Goal: Information Seeking & Learning: Learn about a topic

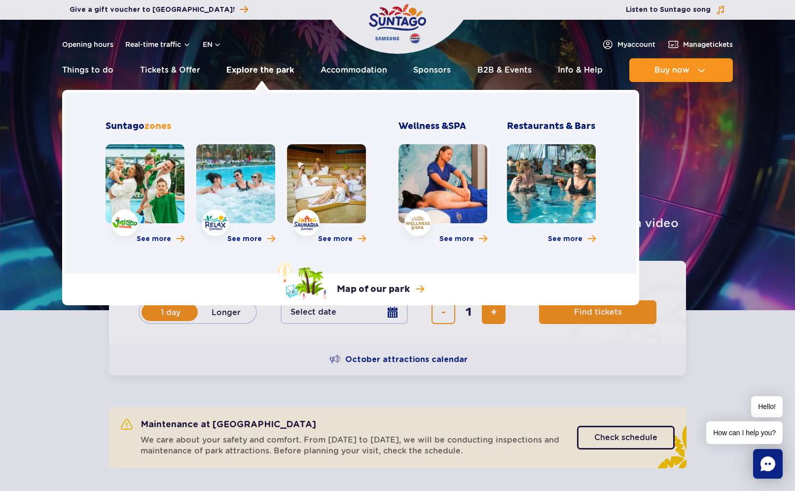
click at [264, 71] on link "Explore the park" at bounding box center [261, 70] width 68 height 24
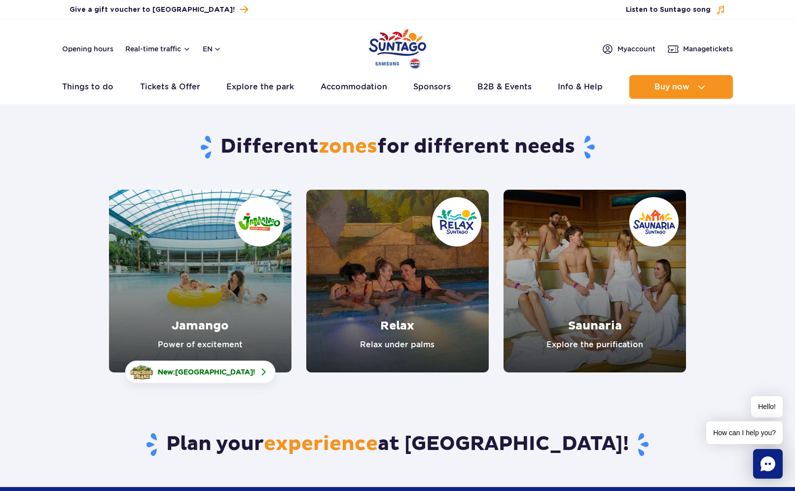
click at [181, 261] on link "Jamango" at bounding box center [200, 280] width 183 height 183
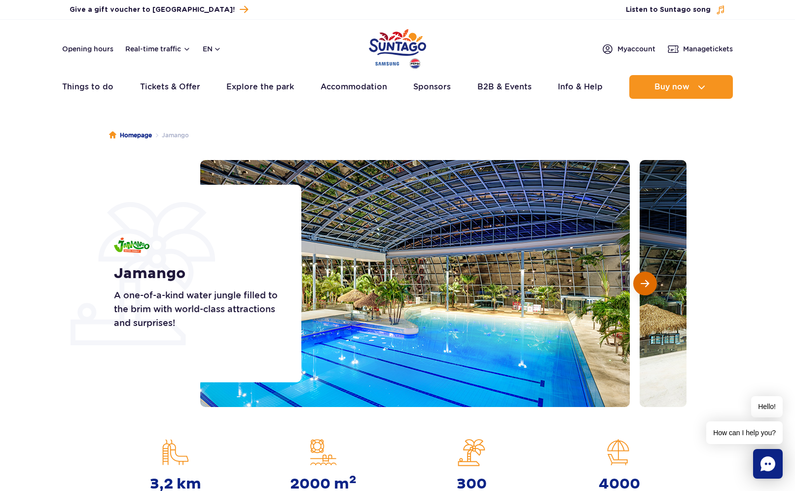
click at [648, 276] on button "Next slide" at bounding box center [646, 283] width 24 height 24
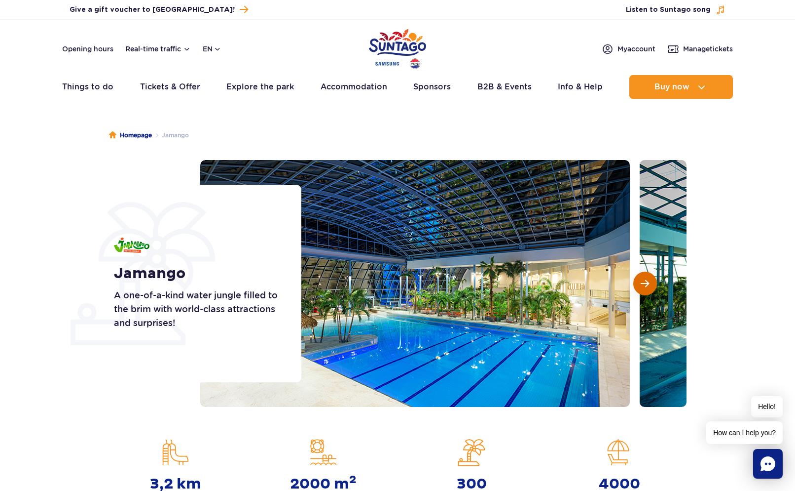
click at [648, 276] on button "Next slide" at bounding box center [646, 283] width 24 height 24
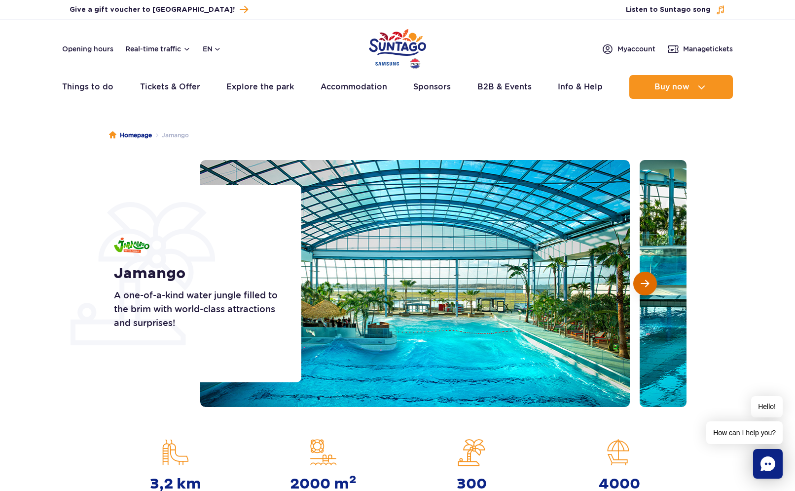
click at [648, 276] on button "Next slide" at bounding box center [646, 283] width 24 height 24
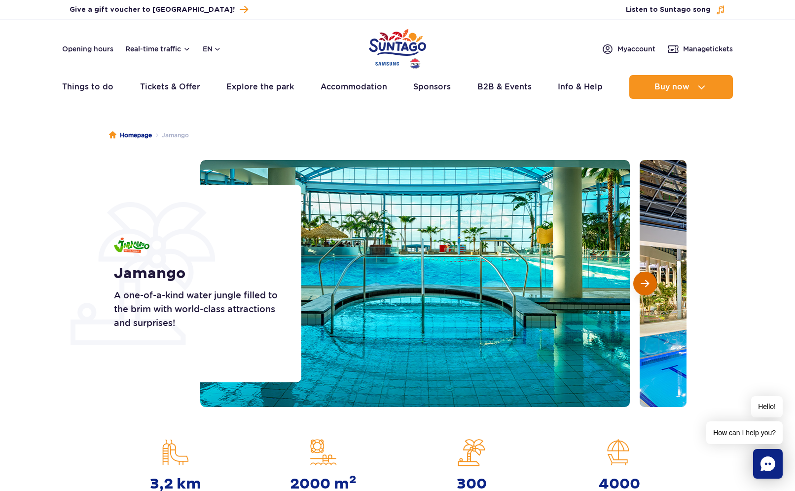
click at [648, 276] on button "Next slide" at bounding box center [646, 283] width 24 height 24
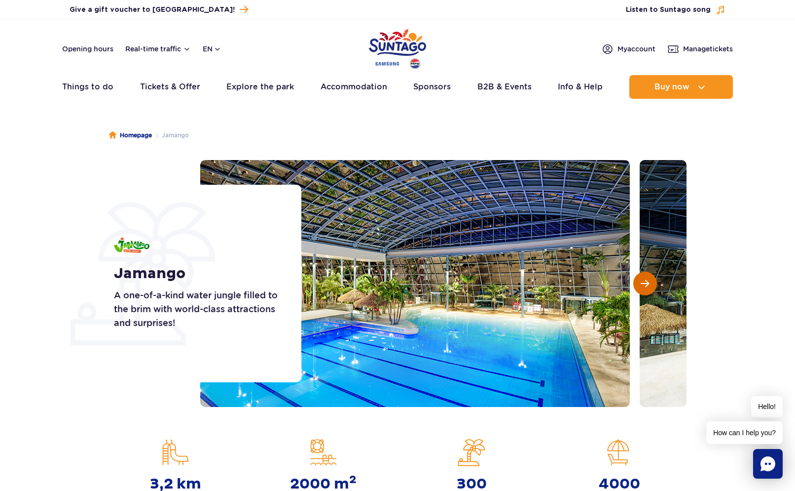
click at [648, 276] on button "Next slide" at bounding box center [646, 283] width 24 height 24
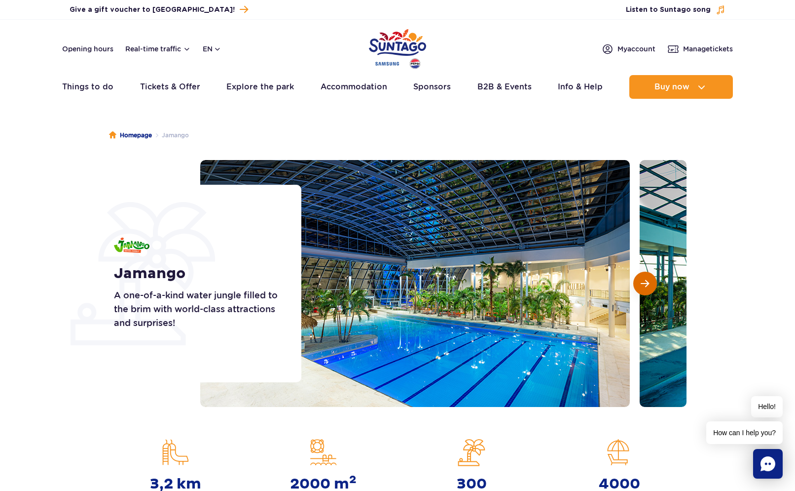
click at [648, 276] on button "Next slide" at bounding box center [646, 283] width 24 height 24
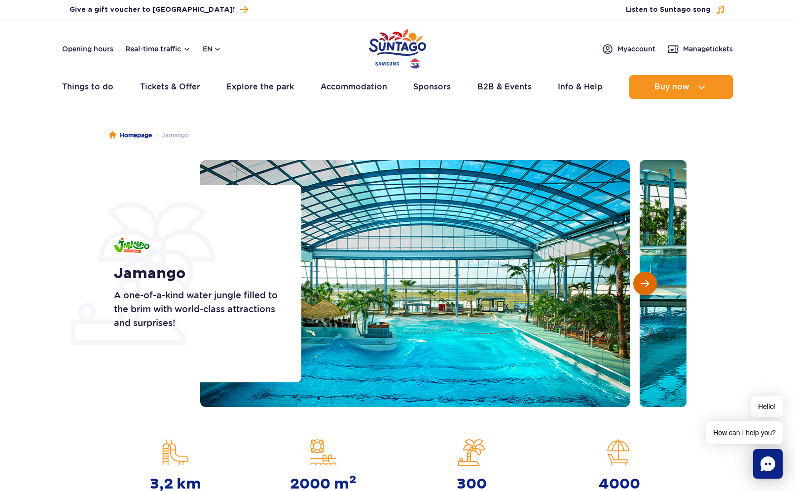
click at [648, 276] on button "Next slide" at bounding box center [646, 283] width 24 height 24
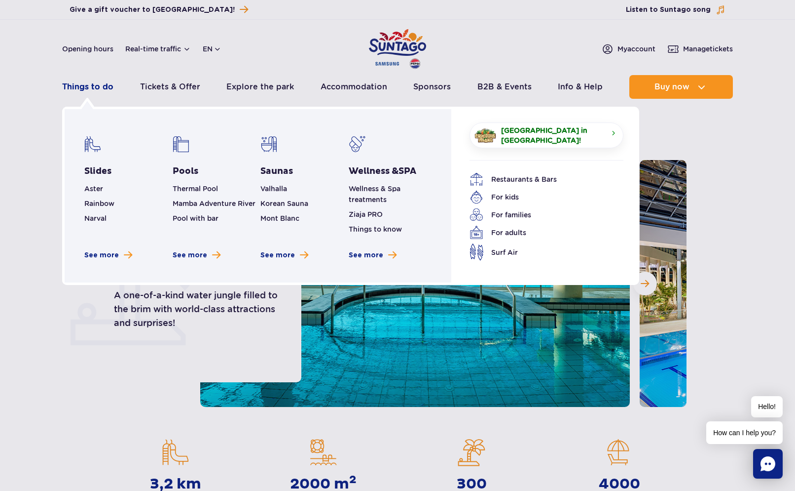
click at [85, 83] on link "Things to do" at bounding box center [87, 87] width 51 height 24
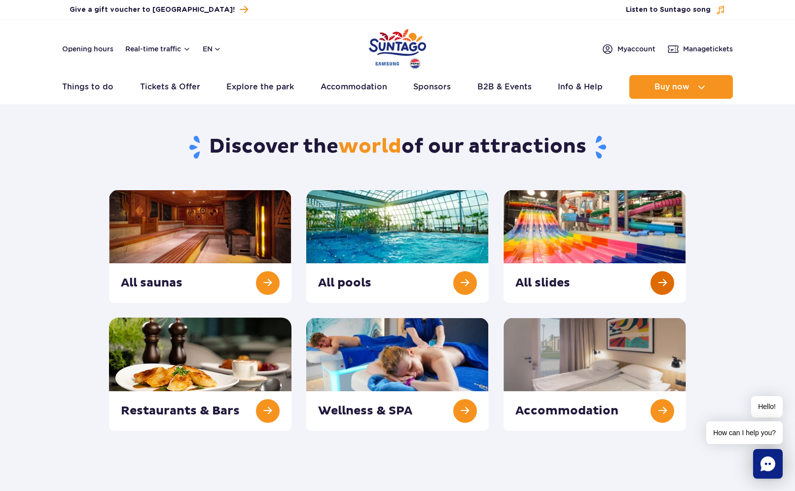
click at [540, 251] on link at bounding box center [595, 245] width 183 height 113
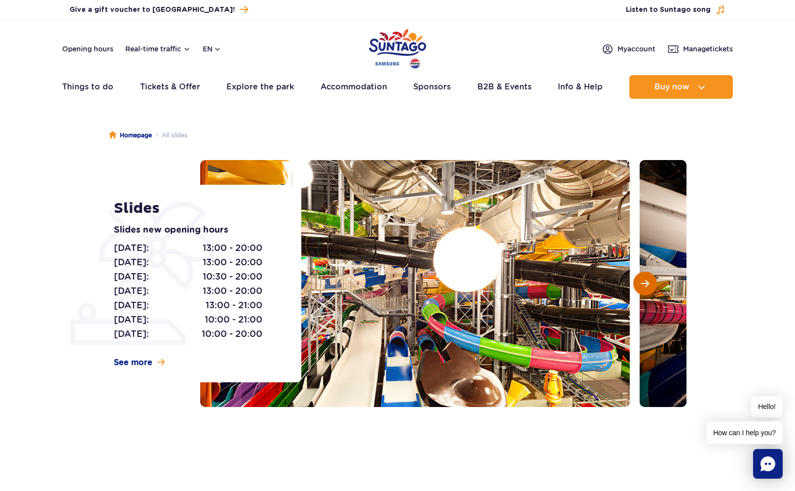
click at [646, 285] on span "Next slide" at bounding box center [645, 283] width 8 height 9
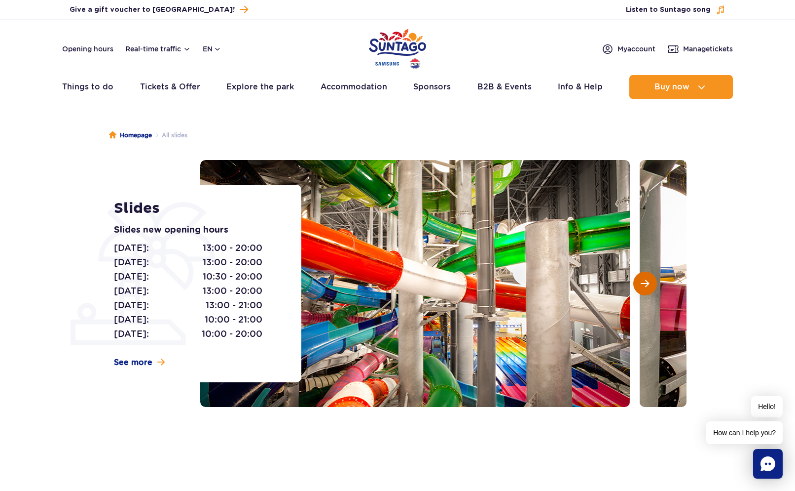
click at [646, 285] on span "Next slide" at bounding box center [645, 283] width 8 height 9
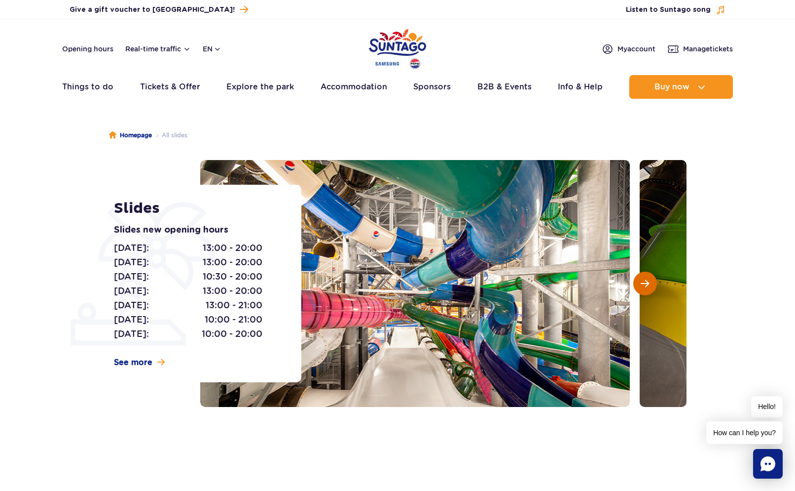
click at [646, 285] on span "Next slide" at bounding box center [645, 283] width 8 height 9
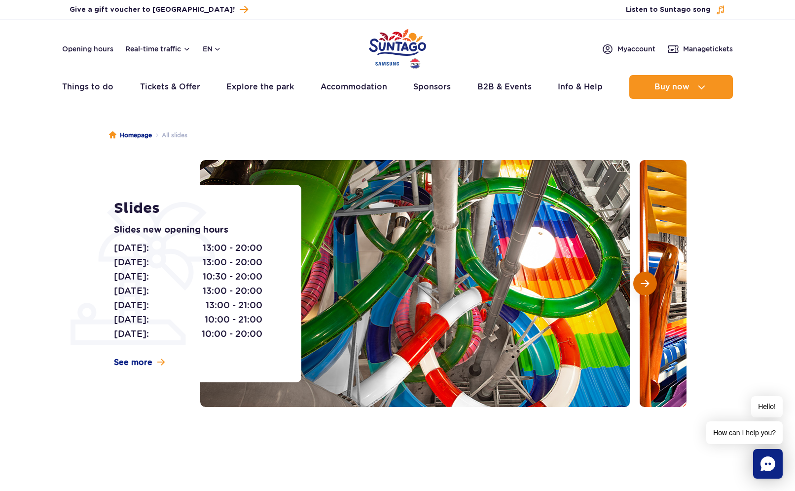
click at [646, 285] on span "Next slide" at bounding box center [645, 283] width 8 height 9
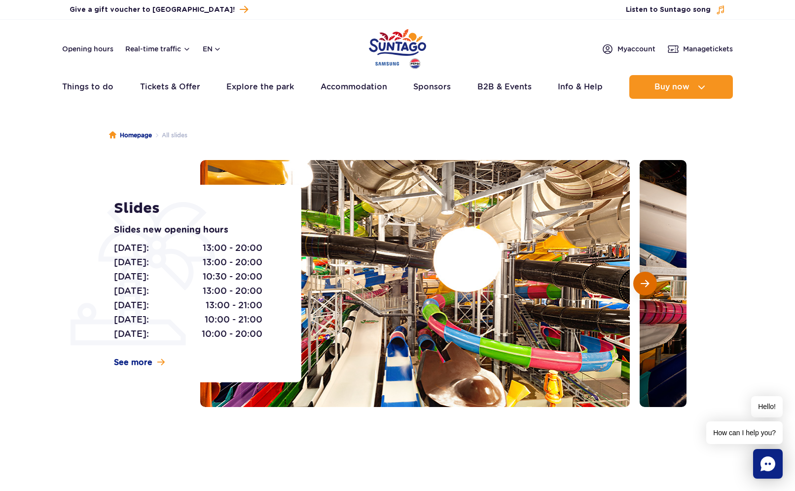
click at [646, 285] on span "Next slide" at bounding box center [645, 283] width 8 height 9
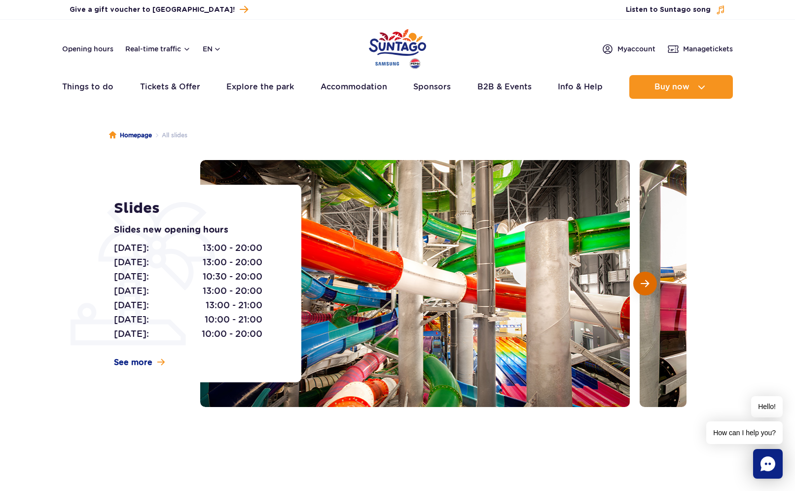
click at [646, 285] on span "Next slide" at bounding box center [645, 283] width 8 height 9
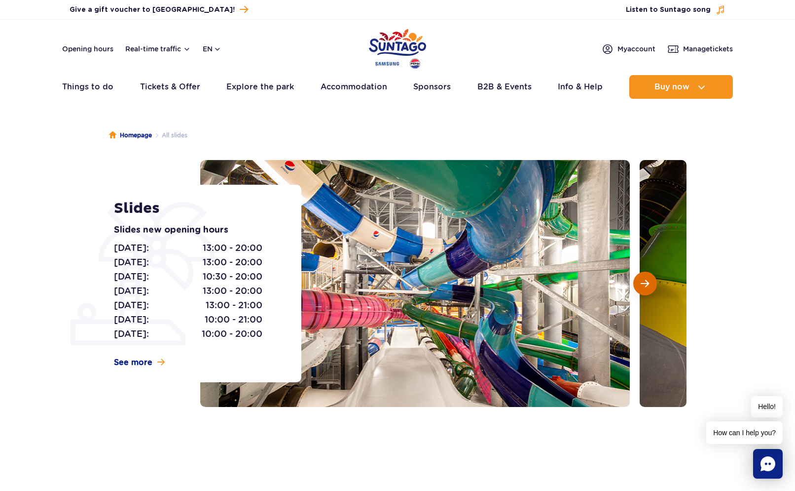
click at [646, 285] on span "Next slide" at bounding box center [645, 283] width 8 height 9
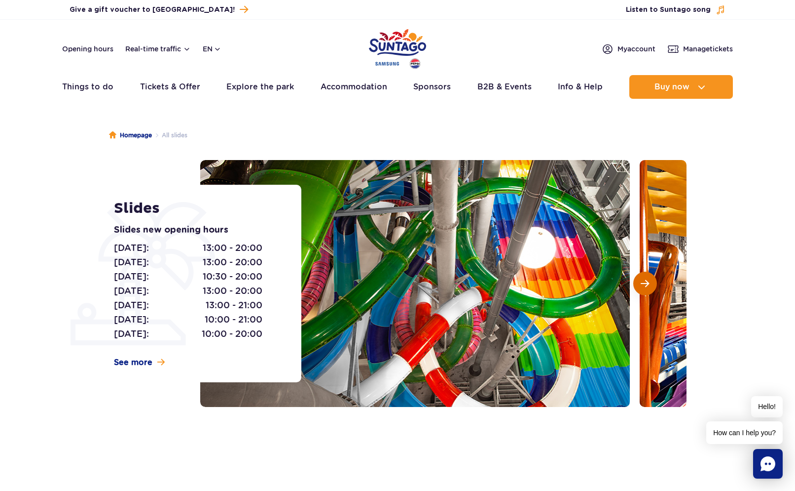
click at [646, 285] on span "Next slide" at bounding box center [645, 283] width 8 height 9
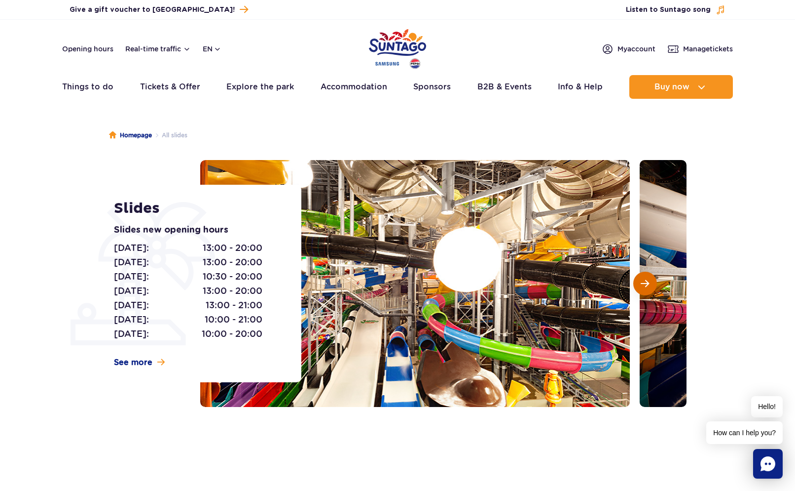
click at [646, 285] on span "Next slide" at bounding box center [645, 283] width 8 height 9
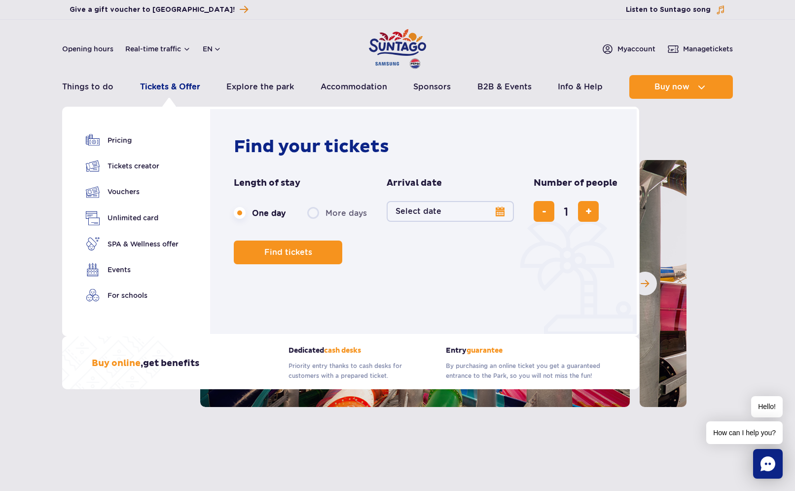
click at [169, 83] on link "Tickets & Offer" at bounding box center [170, 87] width 60 height 24
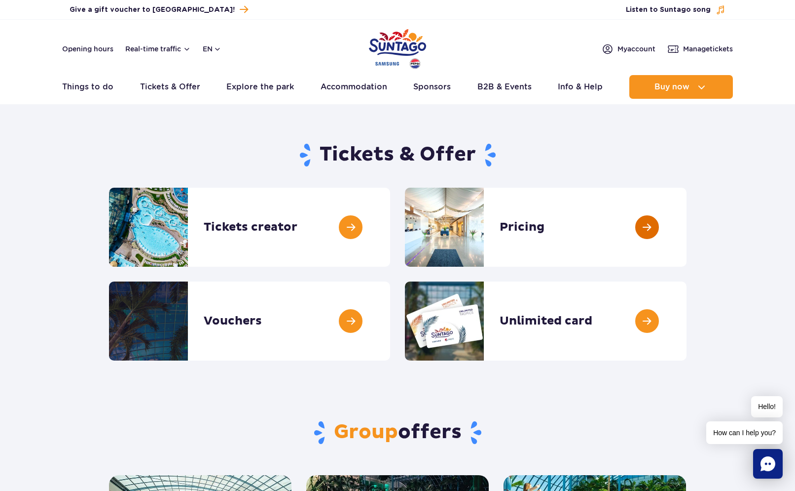
click at [687, 233] on link at bounding box center [687, 227] width 0 height 79
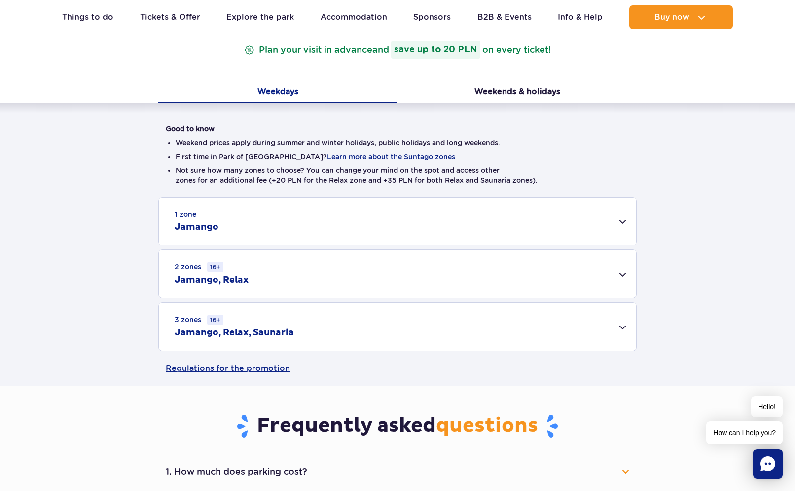
scroll to position [171, 0]
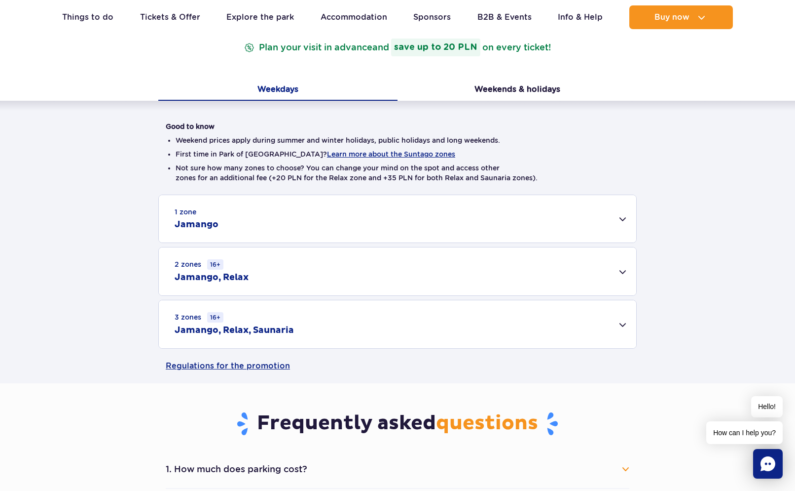
click at [352, 216] on div "1 zone Jamango" at bounding box center [398, 218] width 478 height 47
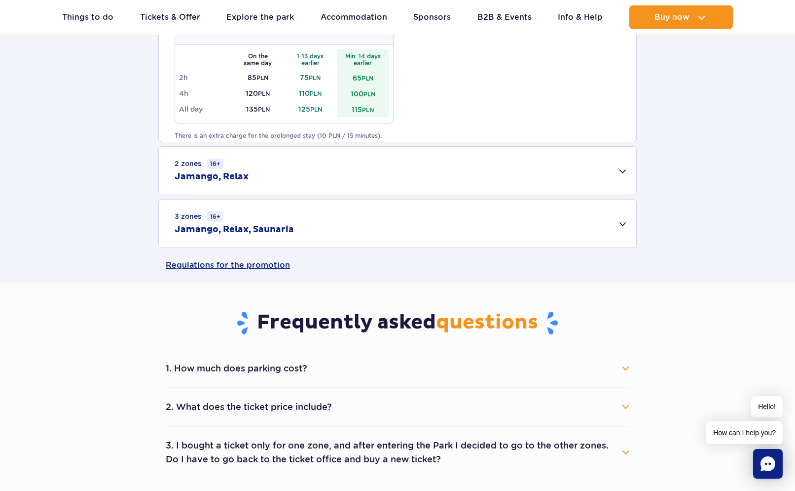
scroll to position [628, 0]
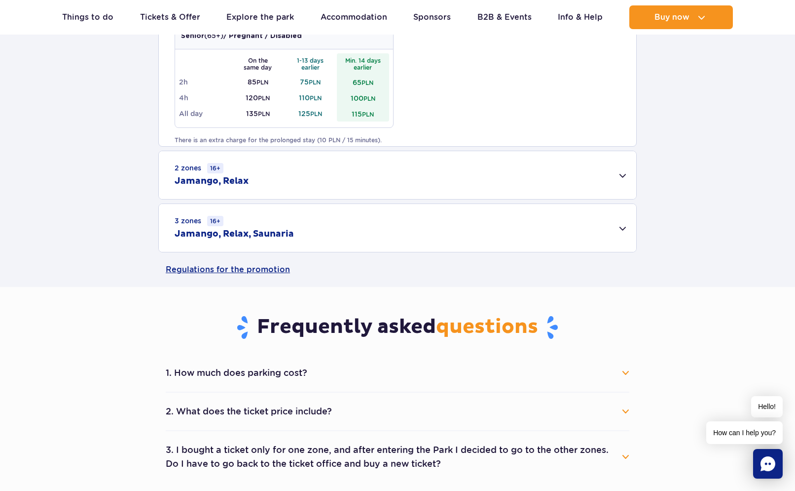
click at [395, 168] on div "2 zones 16+ Jamango, Relax" at bounding box center [398, 175] width 478 height 48
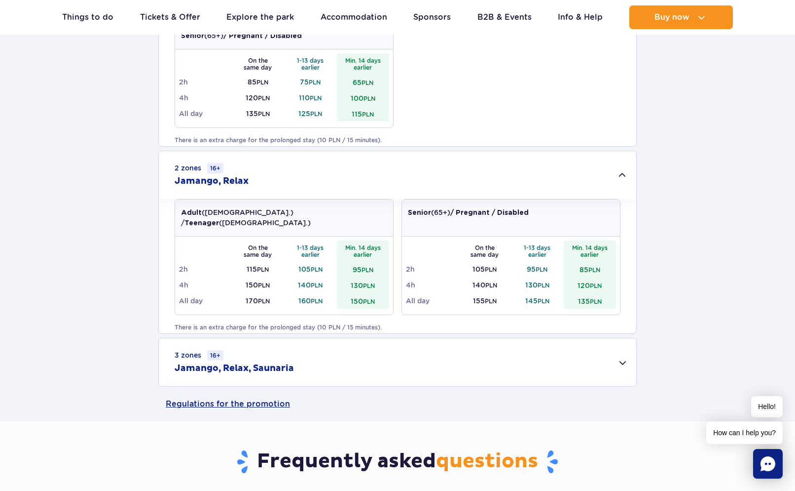
click at [395, 168] on div "2 zones 16+ Jamango, Relax" at bounding box center [398, 175] width 478 height 48
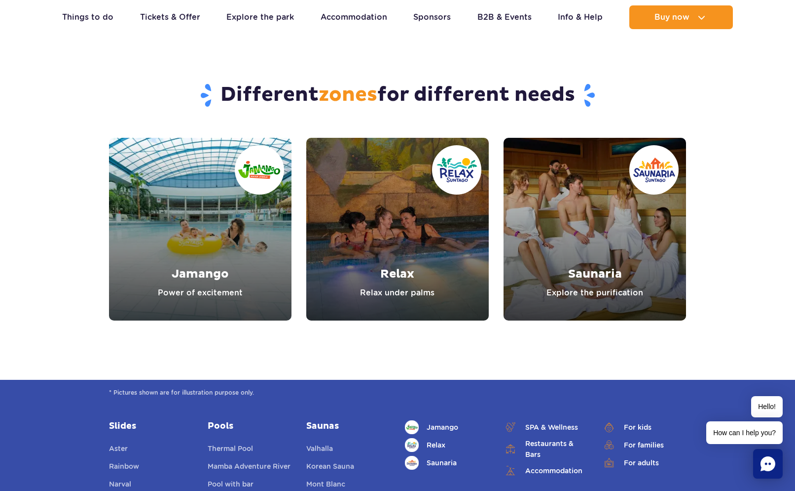
scroll to position [1412, 0]
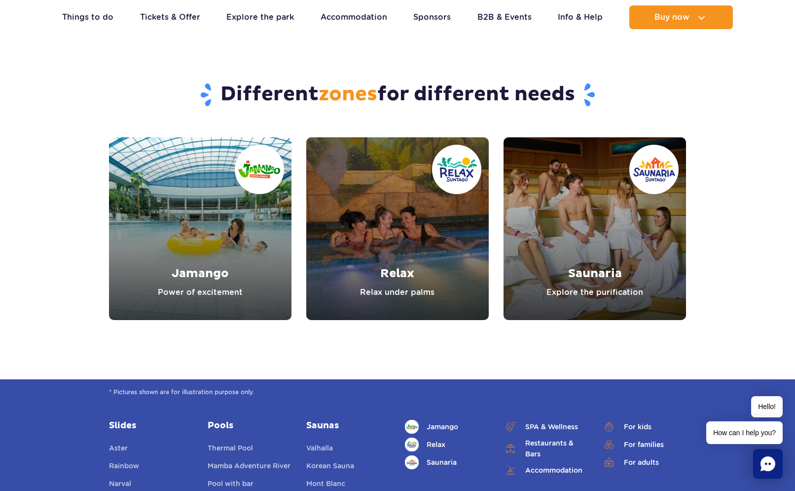
click at [235, 222] on link "Jamango" at bounding box center [200, 228] width 183 height 183
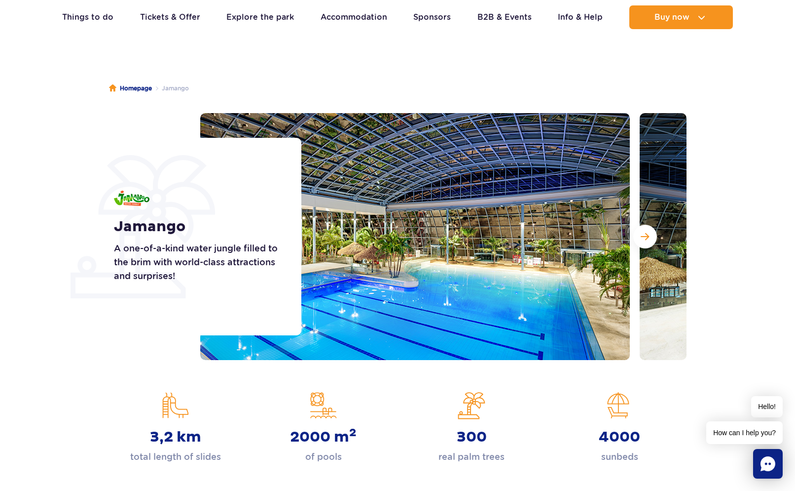
scroll to position [24, 0]
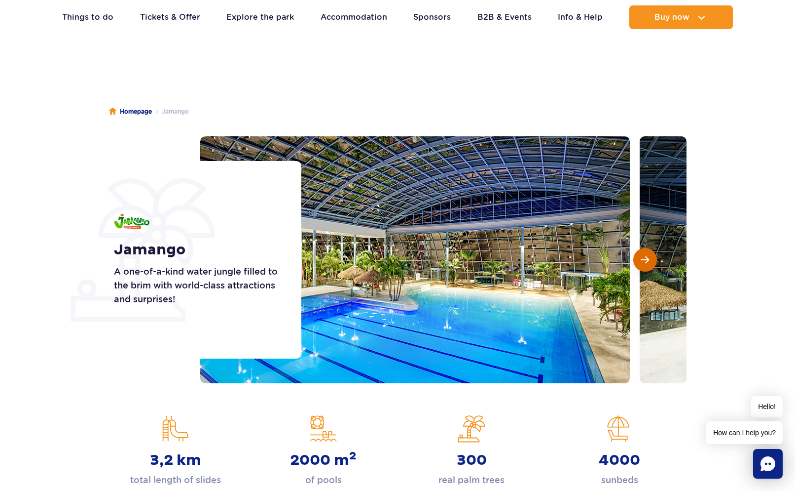
click at [641, 263] on span "Next slide" at bounding box center [645, 259] width 8 height 9
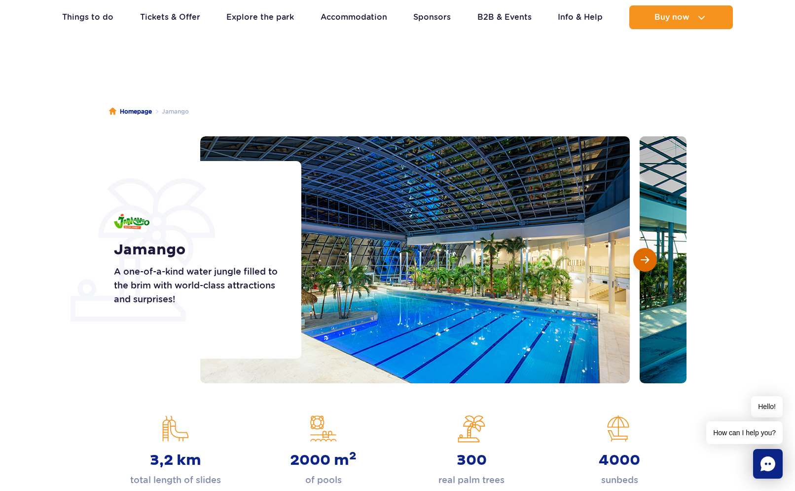
click at [641, 263] on span "Next slide" at bounding box center [645, 259] width 8 height 9
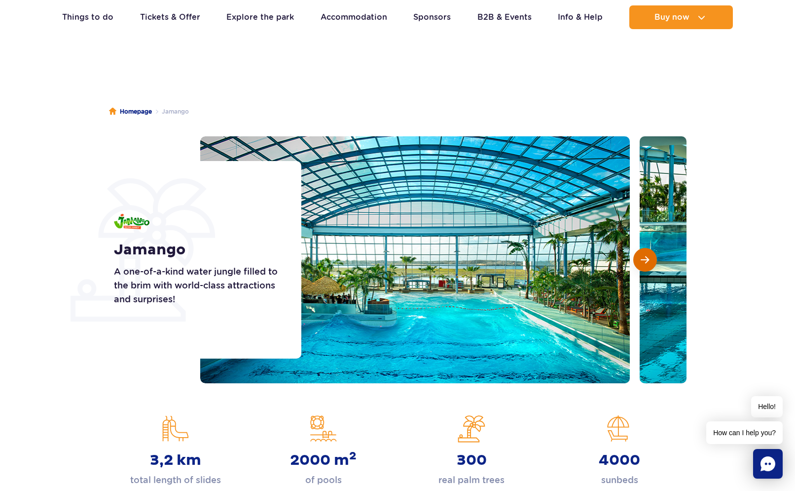
click at [641, 263] on span "Next slide" at bounding box center [645, 259] width 8 height 9
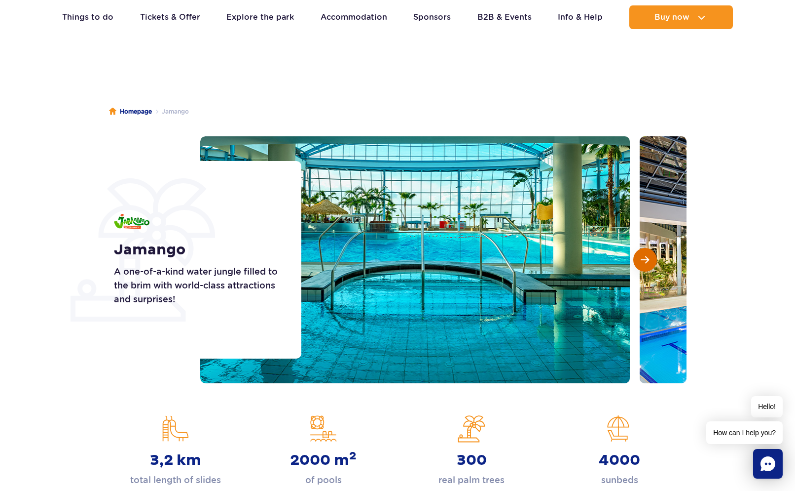
click at [641, 263] on span "Next slide" at bounding box center [645, 259] width 8 height 9
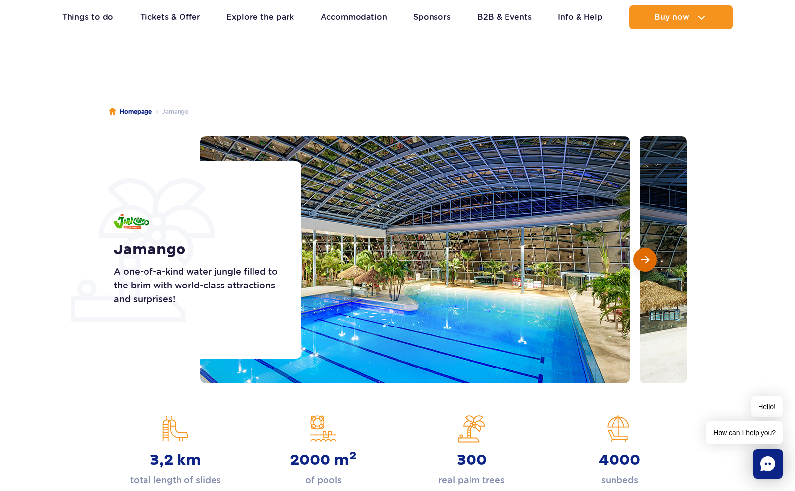
click at [641, 263] on span "Next slide" at bounding box center [645, 259] width 8 height 9
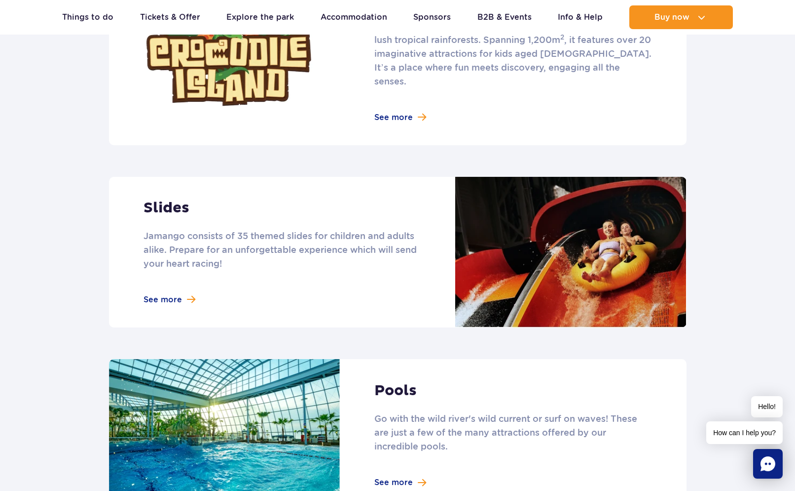
scroll to position [754, 0]
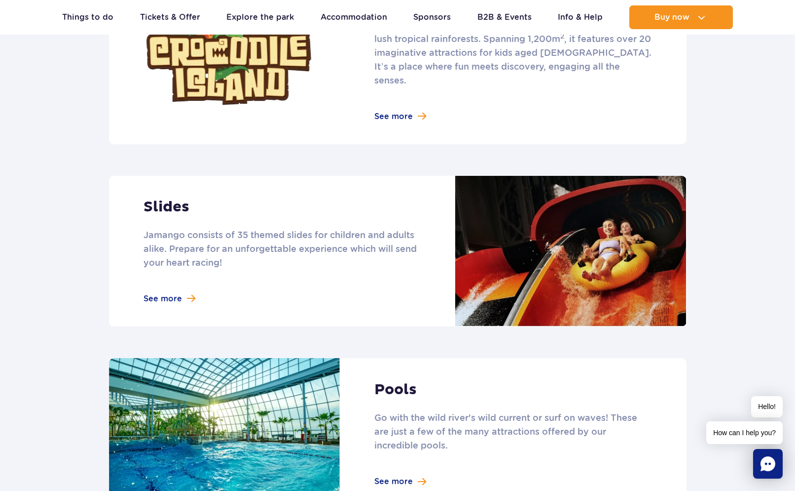
click at [154, 285] on link at bounding box center [398, 251] width 578 height 151
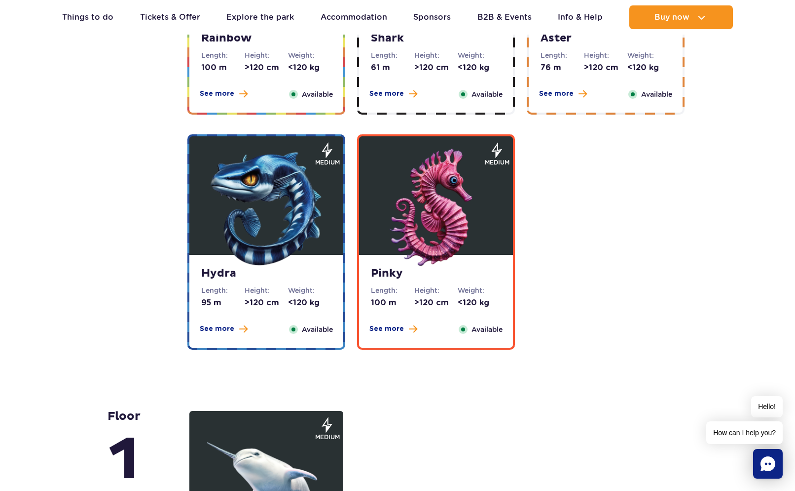
scroll to position [1886, 0]
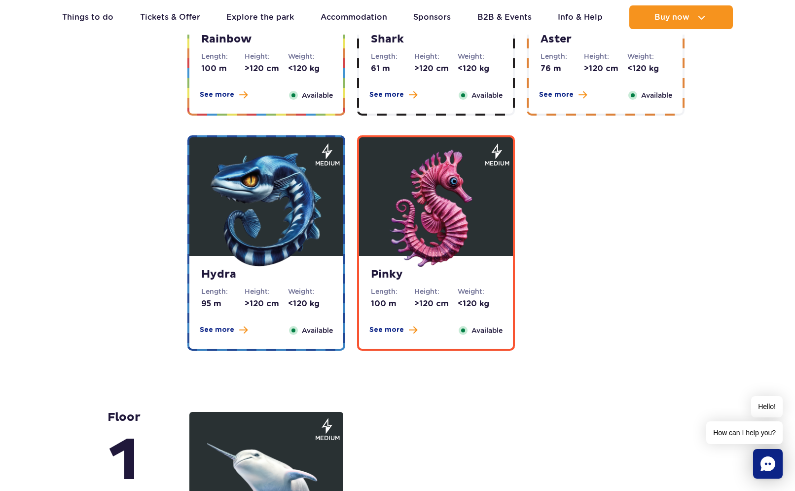
click at [495, 152] on icon at bounding box center [496, 151] width 9 height 13
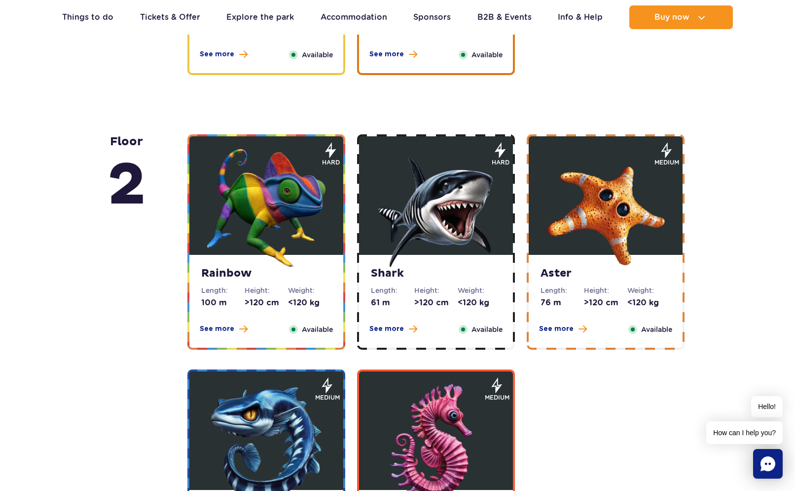
scroll to position [1652, 0]
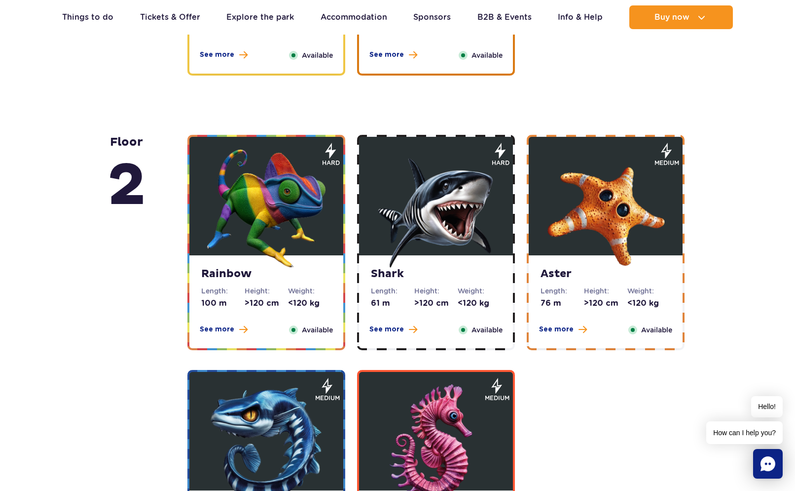
click at [631, 202] on img at bounding box center [606, 208] width 118 height 118
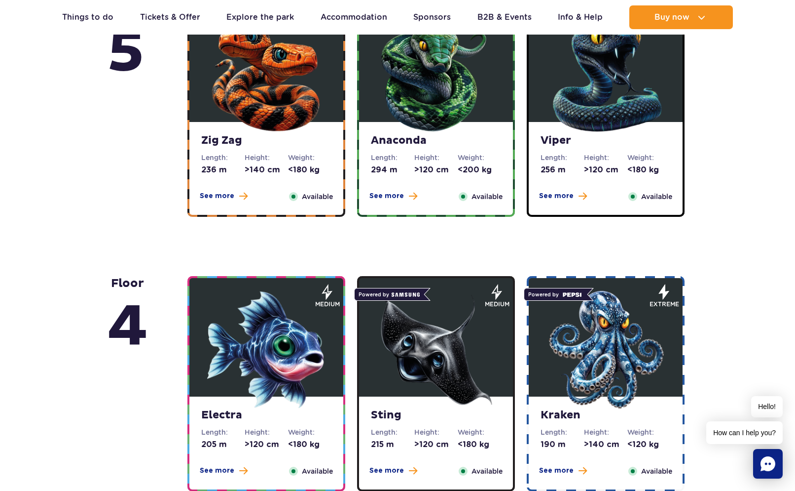
scroll to position [752, 0]
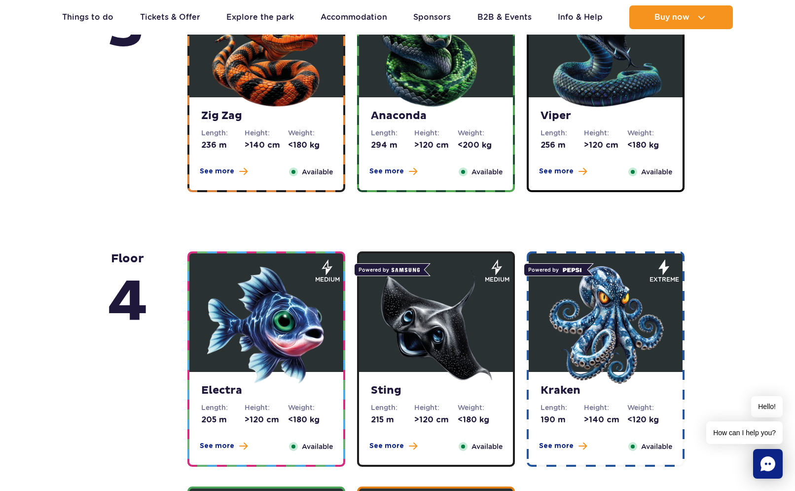
click at [443, 325] on img at bounding box center [436, 324] width 118 height 118
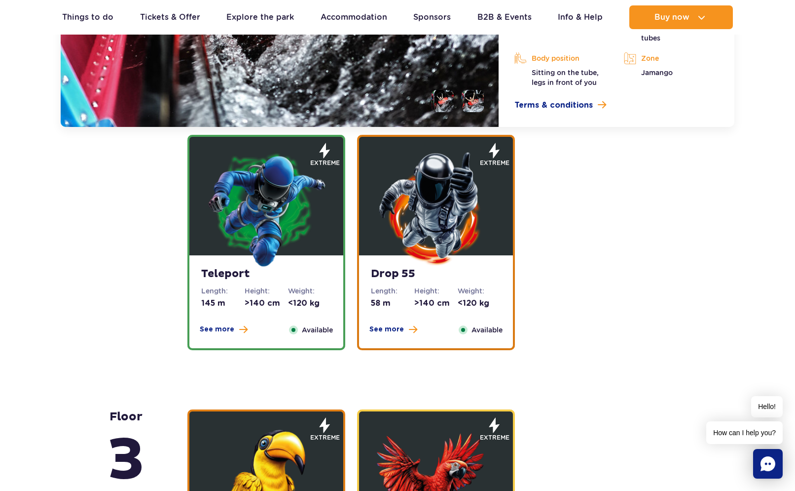
scroll to position [1421, 0]
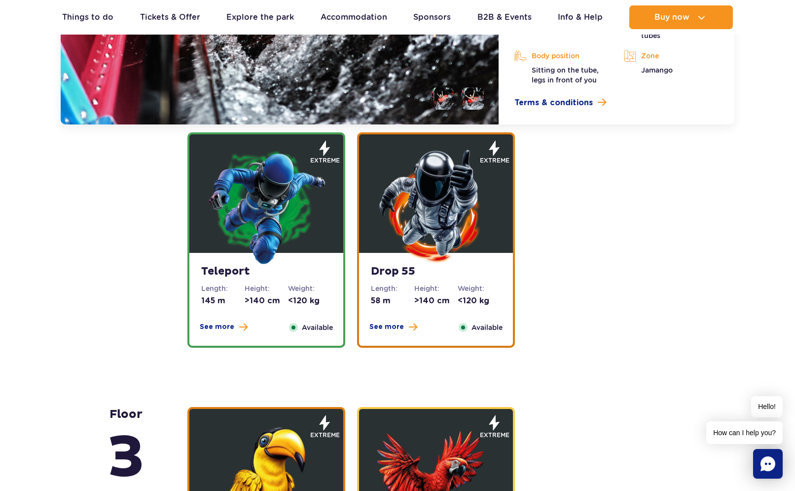
click at [463, 195] on img at bounding box center [436, 206] width 118 height 118
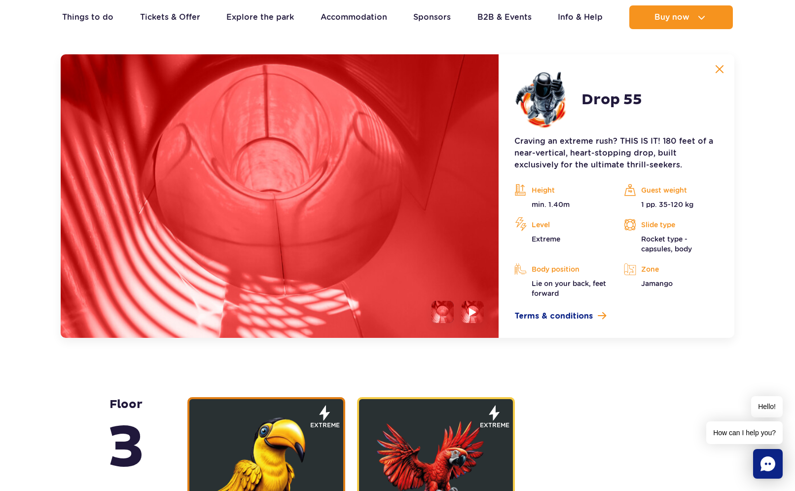
scroll to position [1416, 0]
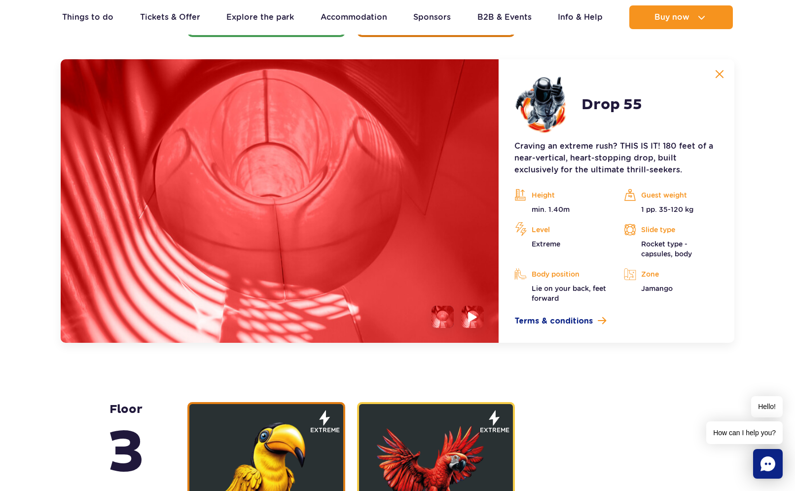
click at [476, 316] on img at bounding box center [472, 316] width 9 height 11
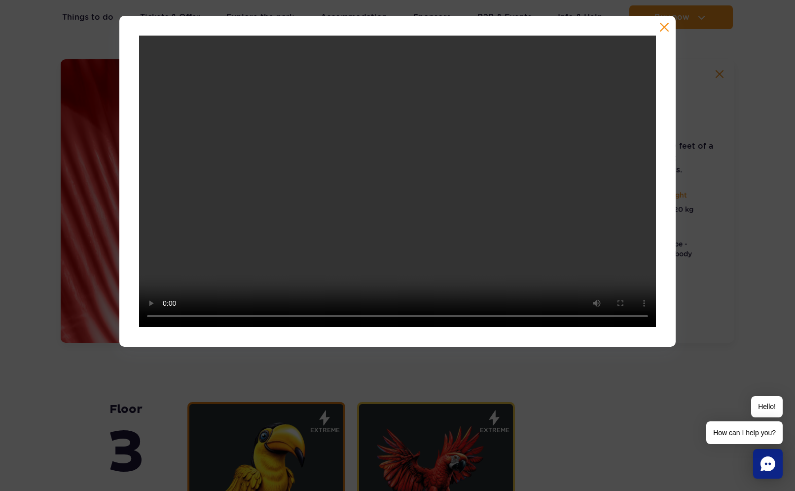
click at [152, 45] on video at bounding box center [397, 181] width 517 height 291
click at [663, 27] on button "button" at bounding box center [665, 27] width 10 height 10
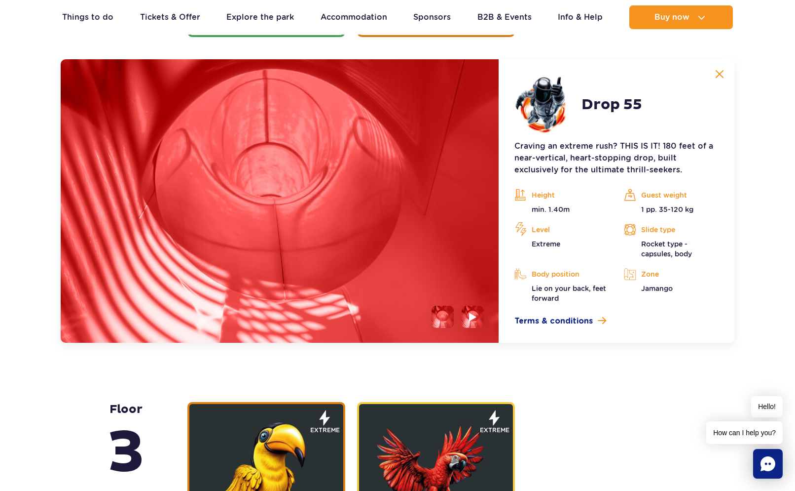
click at [439, 311] on li at bounding box center [443, 316] width 22 height 22
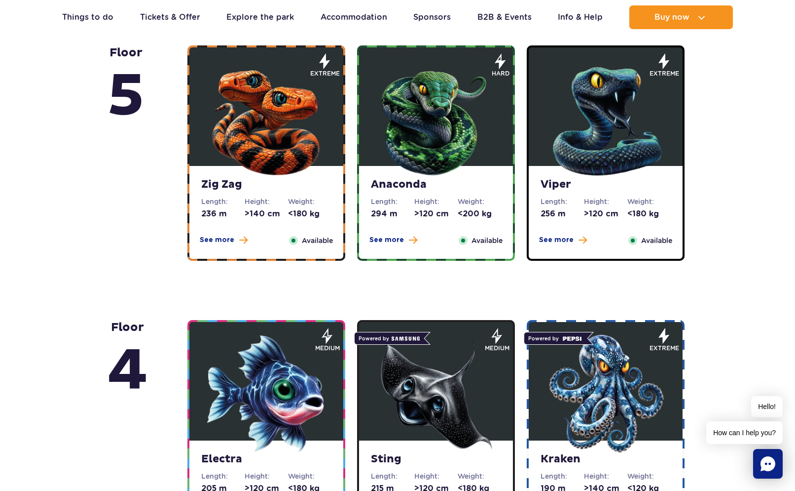
scroll to position [666, 0]
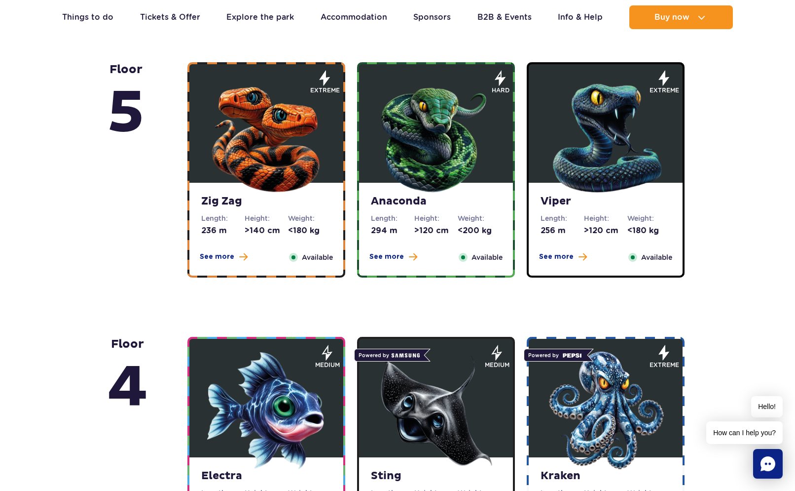
click at [445, 134] on img at bounding box center [436, 135] width 118 height 118
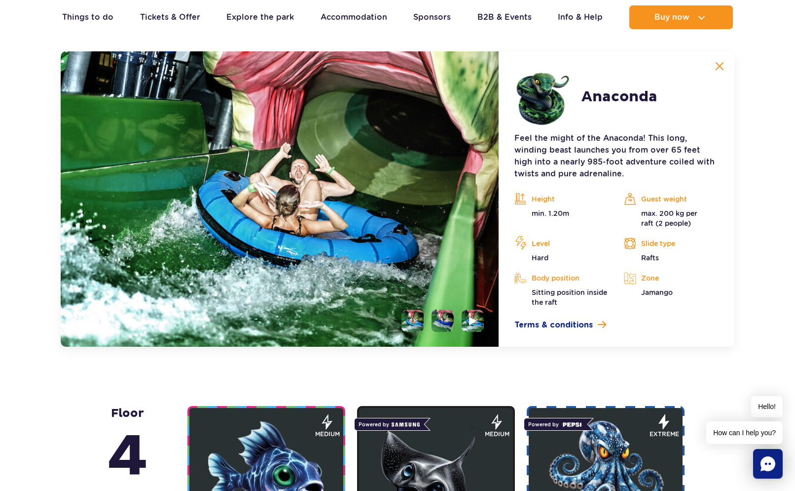
scroll to position [921, 0]
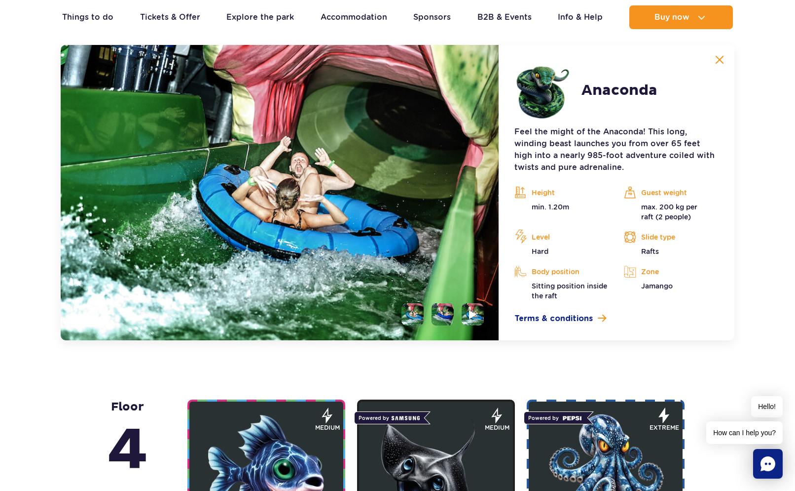
click at [409, 313] on li at bounding box center [413, 314] width 22 height 22
click at [441, 314] on li at bounding box center [443, 314] width 22 height 22
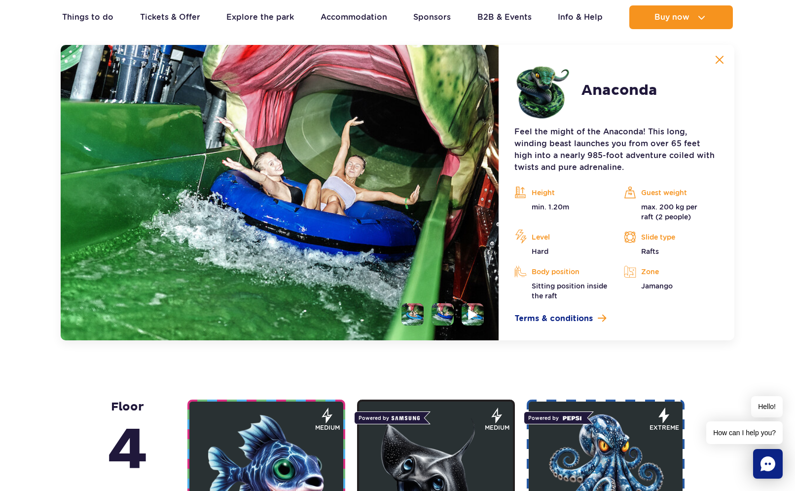
click at [475, 318] on img at bounding box center [472, 313] width 9 height 11
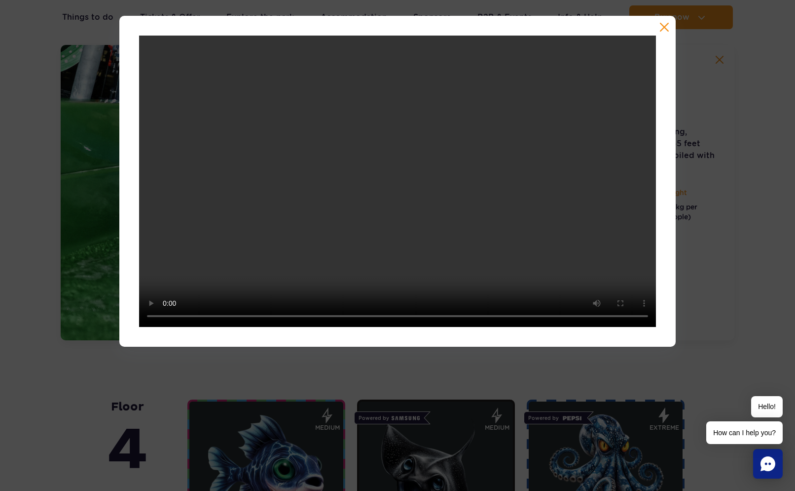
click at [665, 24] on button "button" at bounding box center [665, 27] width 10 height 10
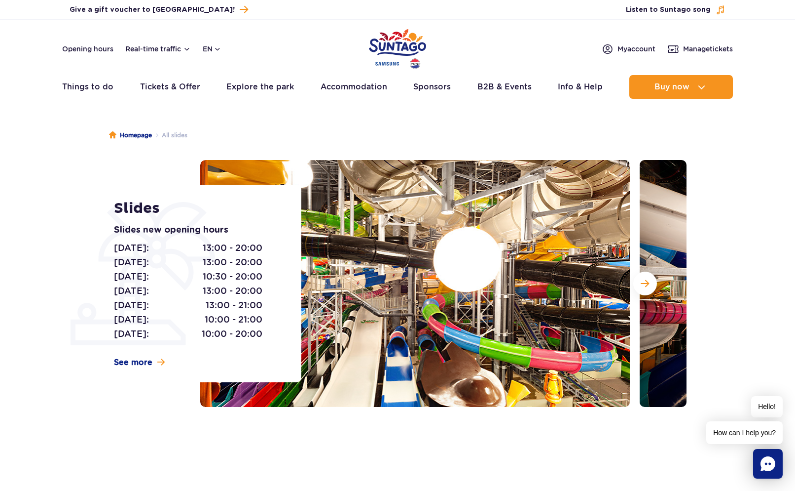
scroll to position [0, 0]
click at [94, 53] on link "Opening hours" at bounding box center [87, 49] width 51 height 10
